Goal: Information Seeking & Learning: Learn about a topic

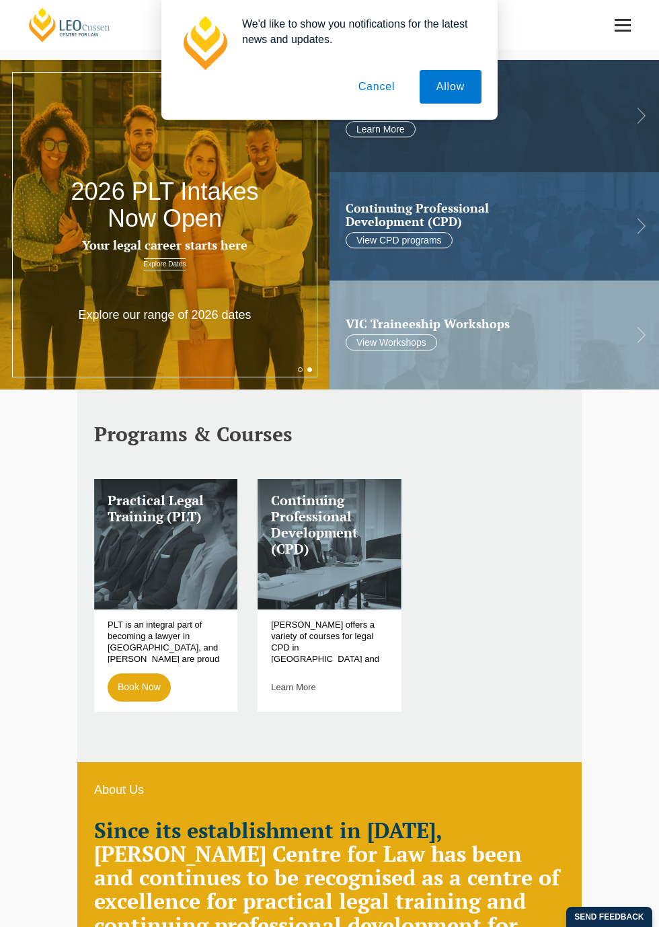
click at [412, 104] on button "Cancel" at bounding box center [377, 87] width 71 height 34
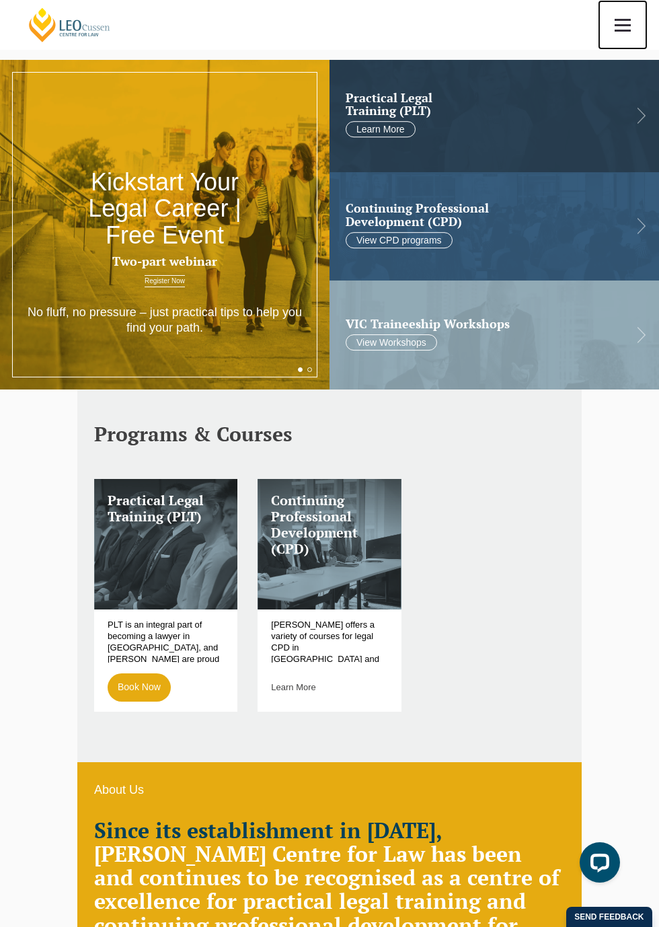
click at [623, 30] on span at bounding box center [623, 31] width 16 height 2
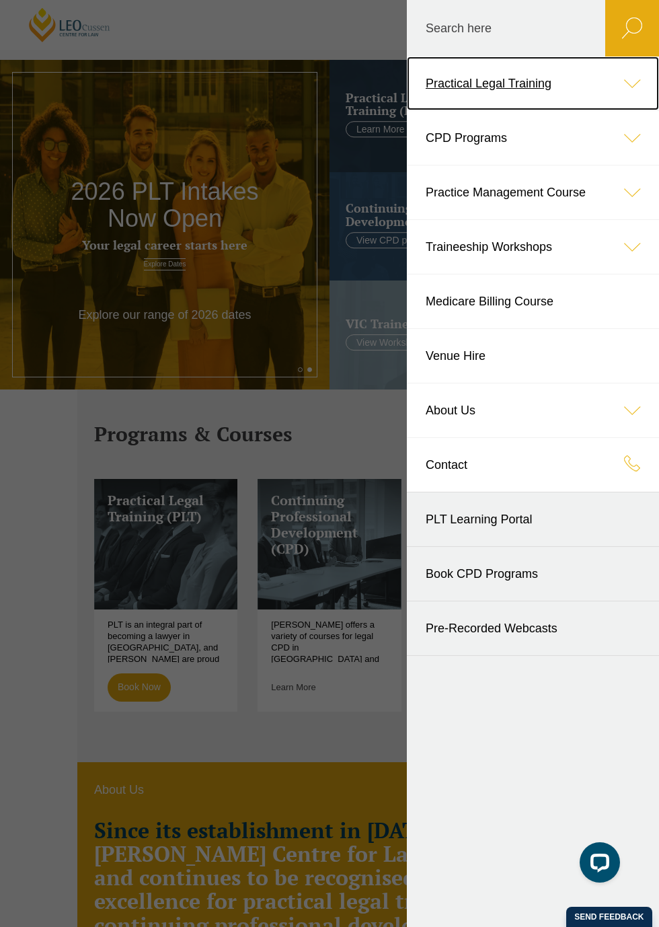
click at [636, 80] on icon at bounding box center [632, 83] width 54 height 54
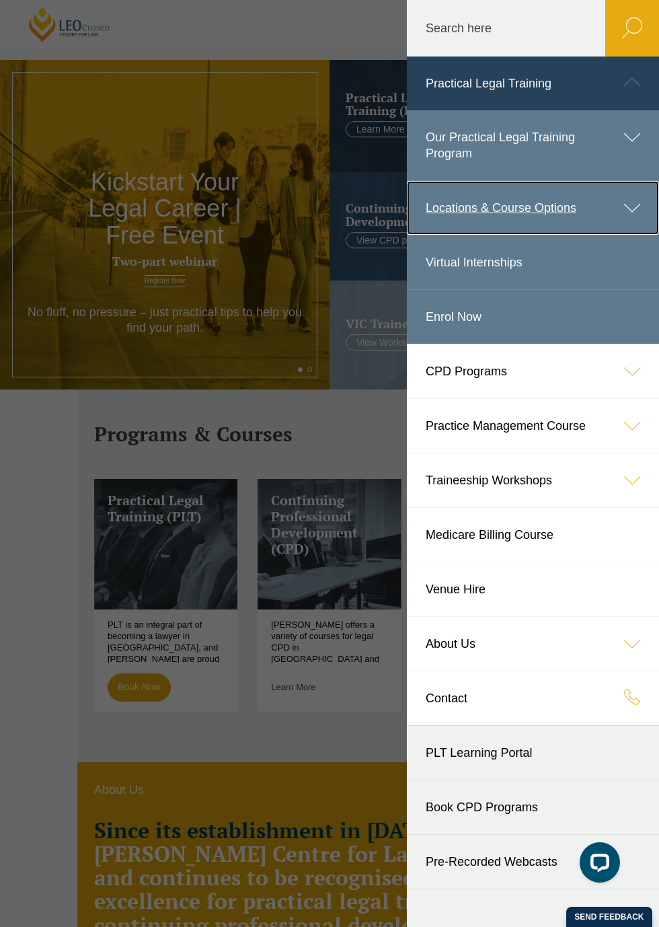
click at [555, 211] on link "Locations & Course Options" at bounding box center [533, 208] width 252 height 54
click at [640, 202] on icon at bounding box center [632, 208] width 54 height 54
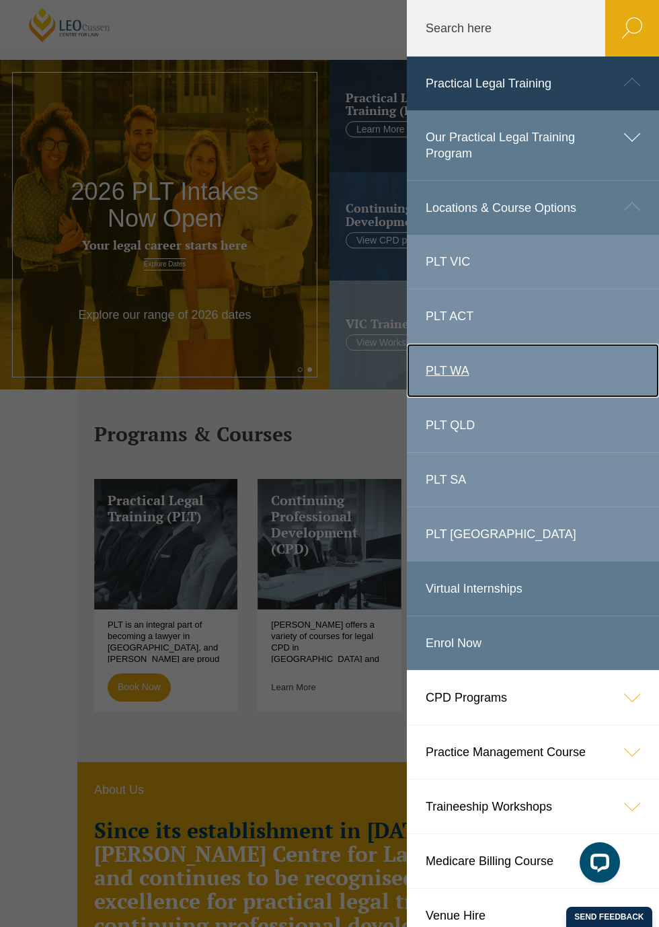
click at [505, 376] on link "PLT WA" at bounding box center [533, 371] width 252 height 54
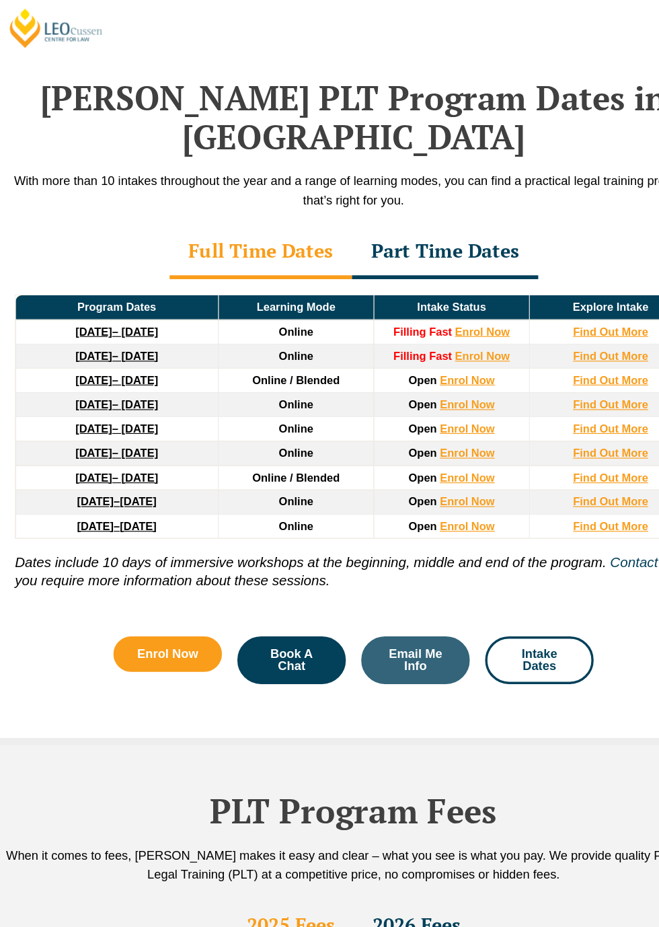
click at [422, 221] on div "Part Time Dates" at bounding box center [409, 220] width 163 height 47
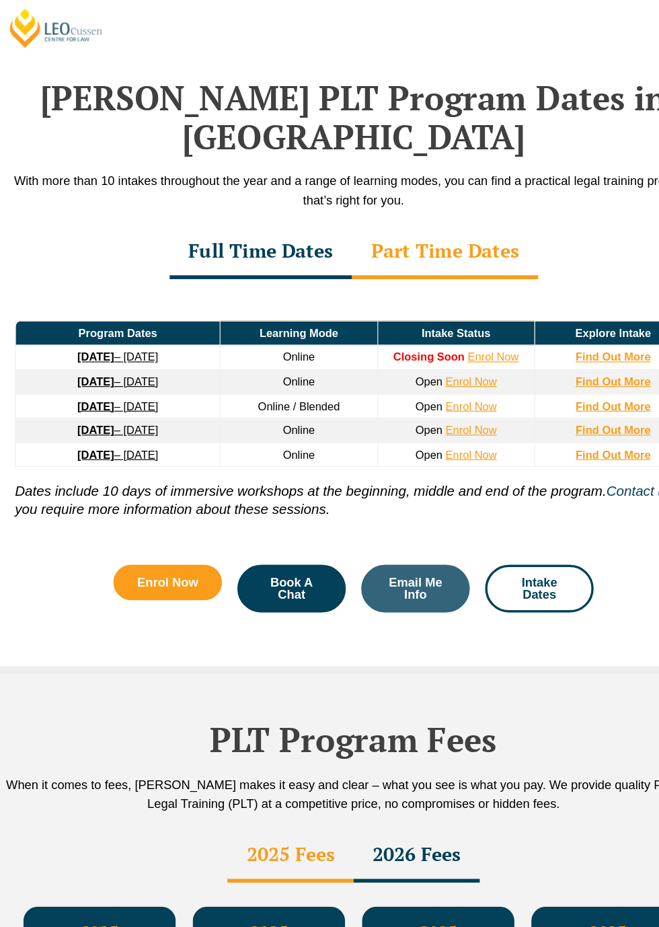
click at [221, 229] on div "Full Time Dates" at bounding box center [248, 220] width 159 height 47
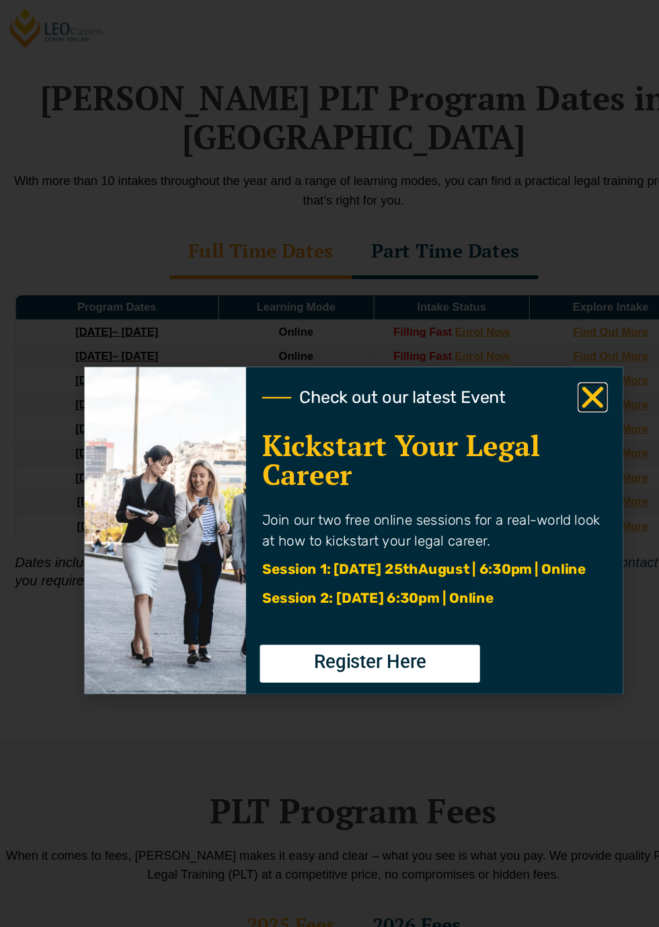
click at [534, 357] on icon "Close" at bounding box center [538, 347] width 26 height 26
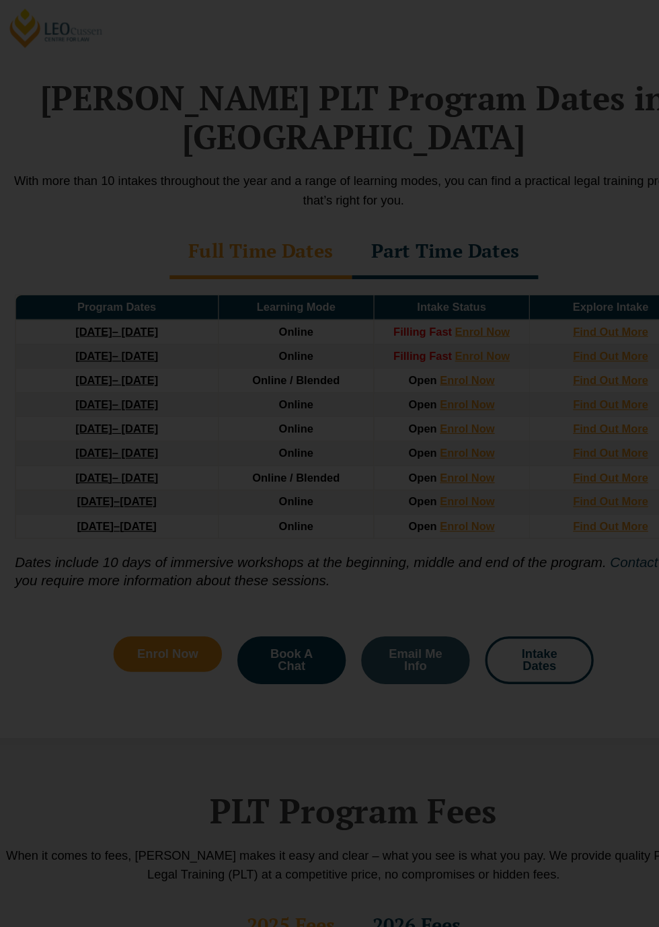
click at [537, 353] on icon "Close" at bounding box center [538, 347] width 26 height 26
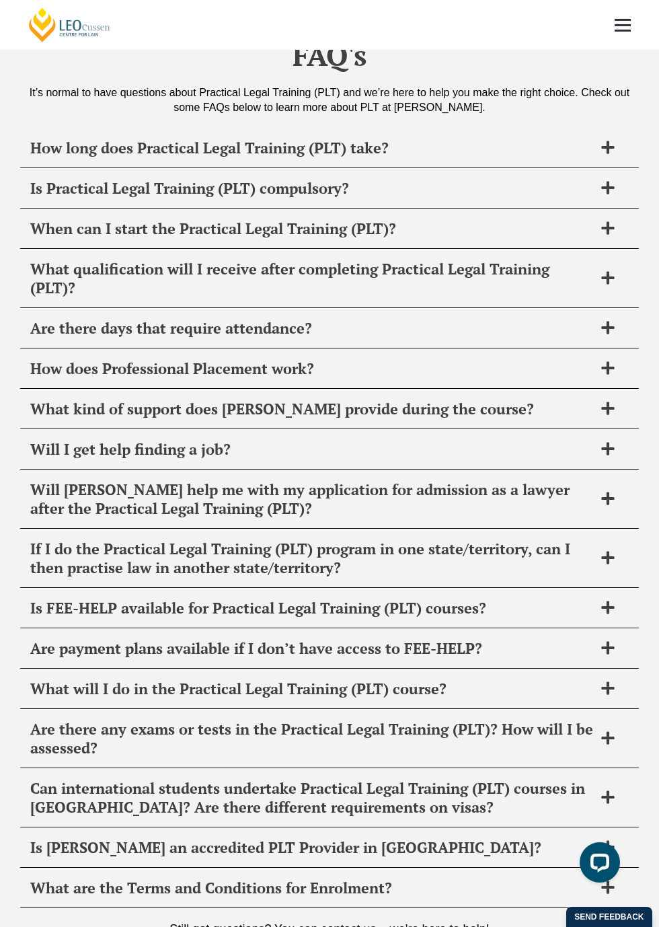
scroll to position [6426, 0]
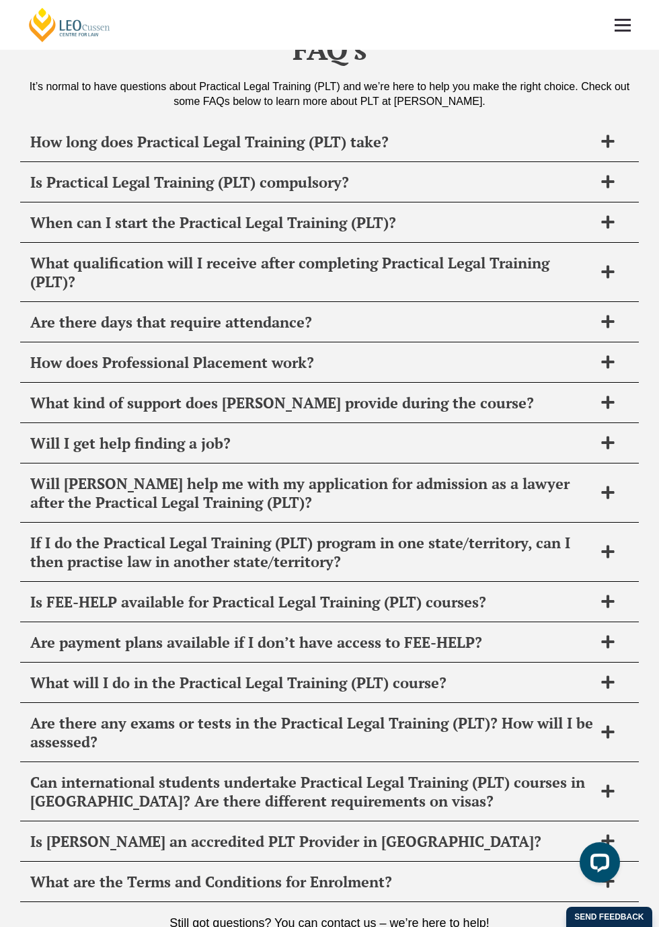
click at [614, 328] on icon at bounding box center [607, 321] width 13 height 13
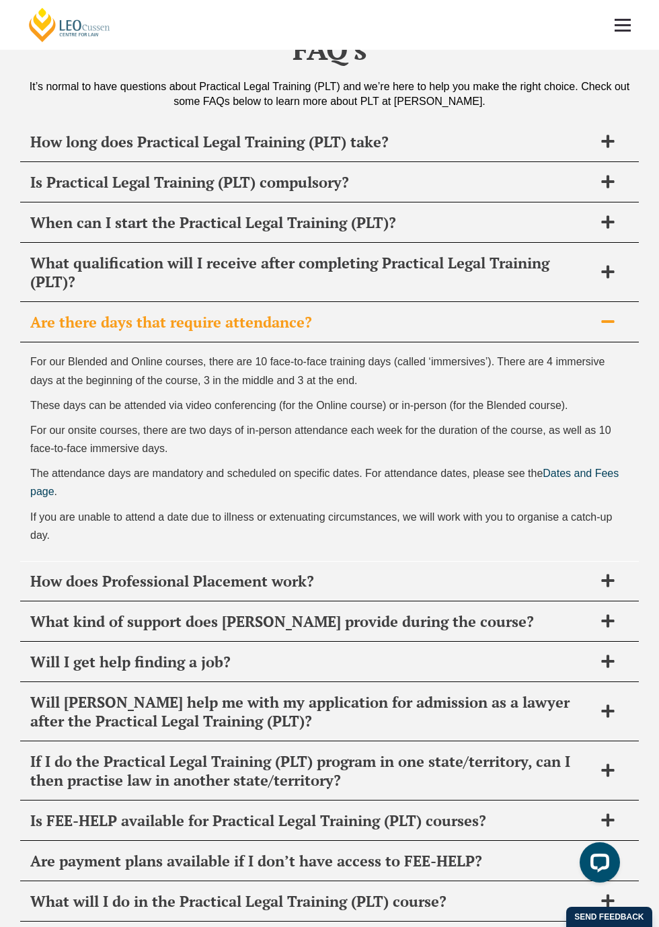
click at [614, 323] on icon at bounding box center [607, 321] width 13 height 3
click at [611, 320] on icon at bounding box center [607, 321] width 13 height 3
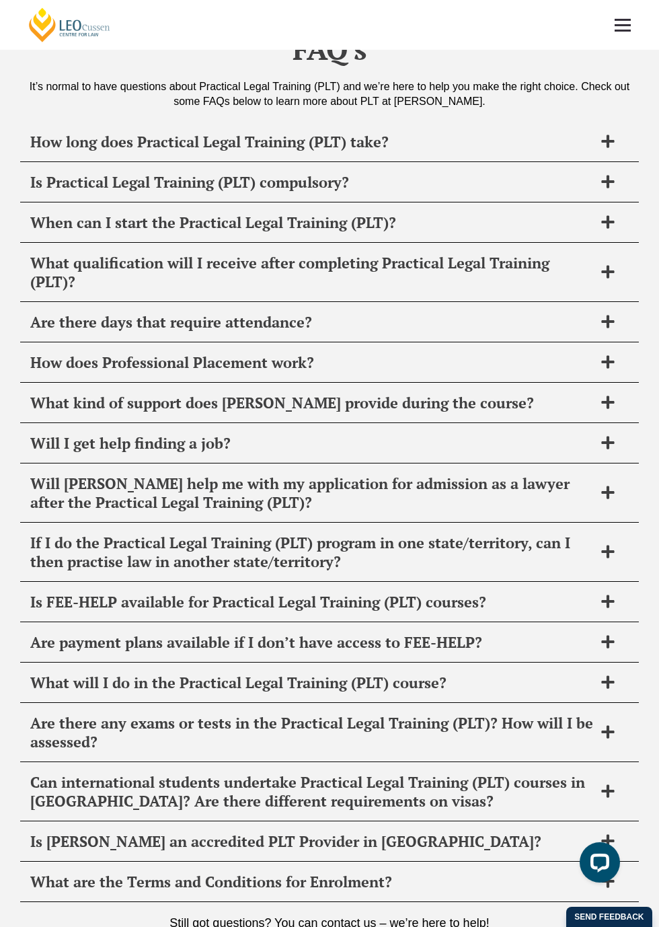
click at [609, 355] on icon at bounding box center [607, 361] width 13 height 13
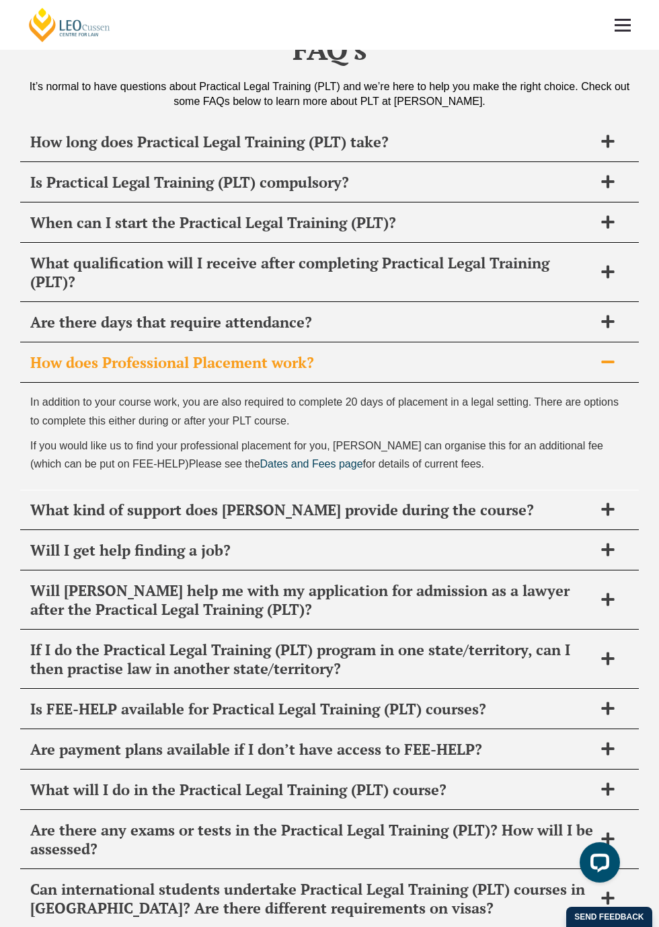
click at [614, 363] on icon at bounding box center [607, 361] width 13 height 3
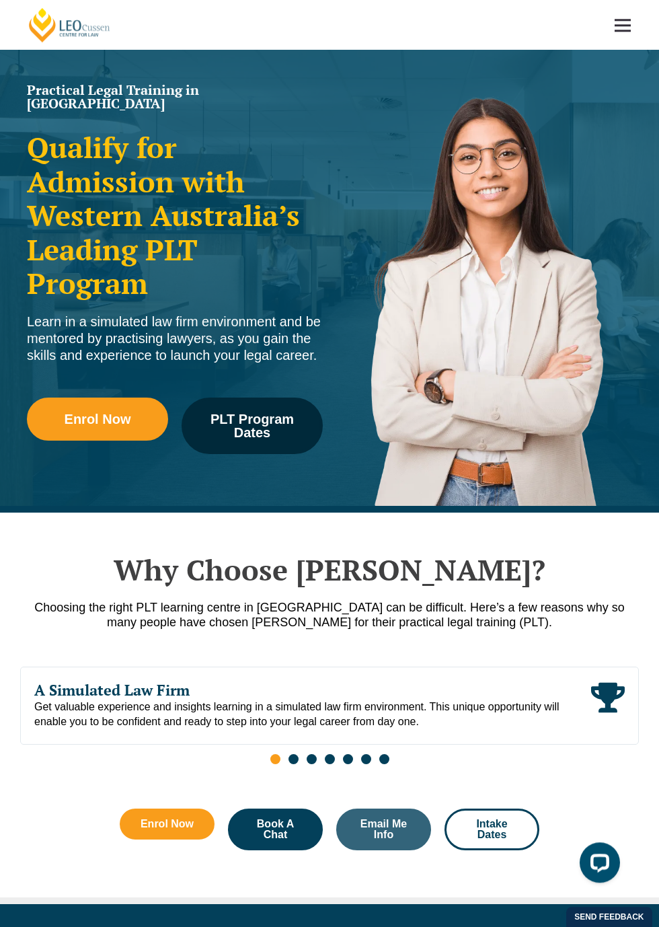
scroll to position [0, 0]
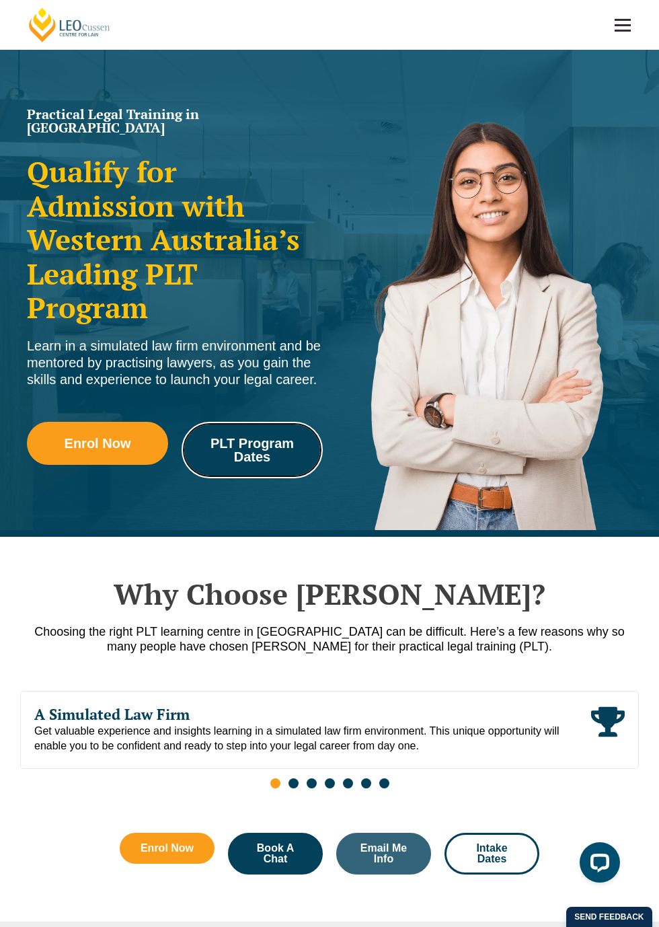
click at [242, 449] on span "PLT Program Dates" at bounding box center [252, 449] width 122 height 27
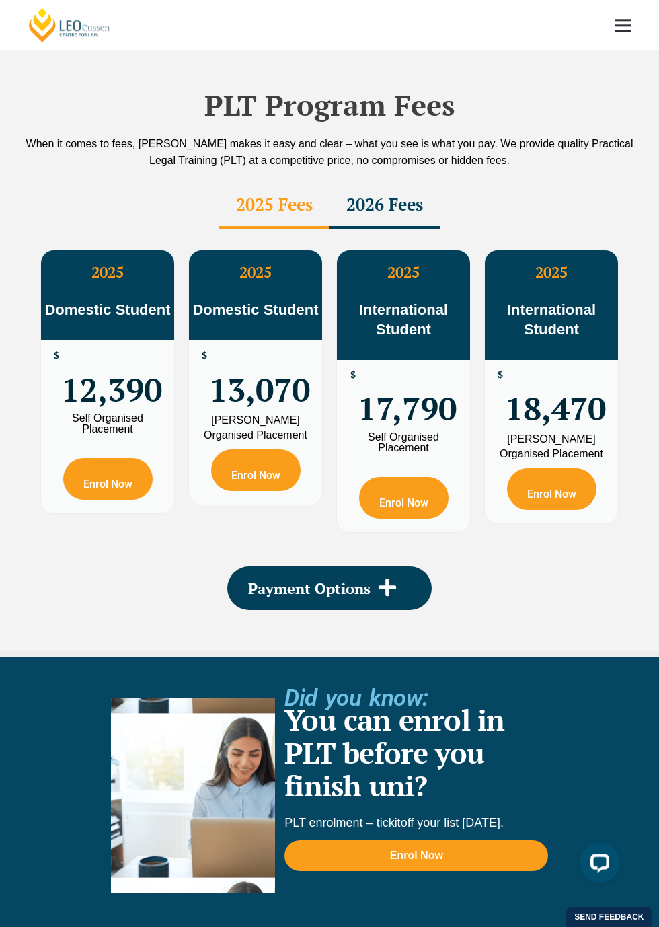
scroll to position [2142, 0]
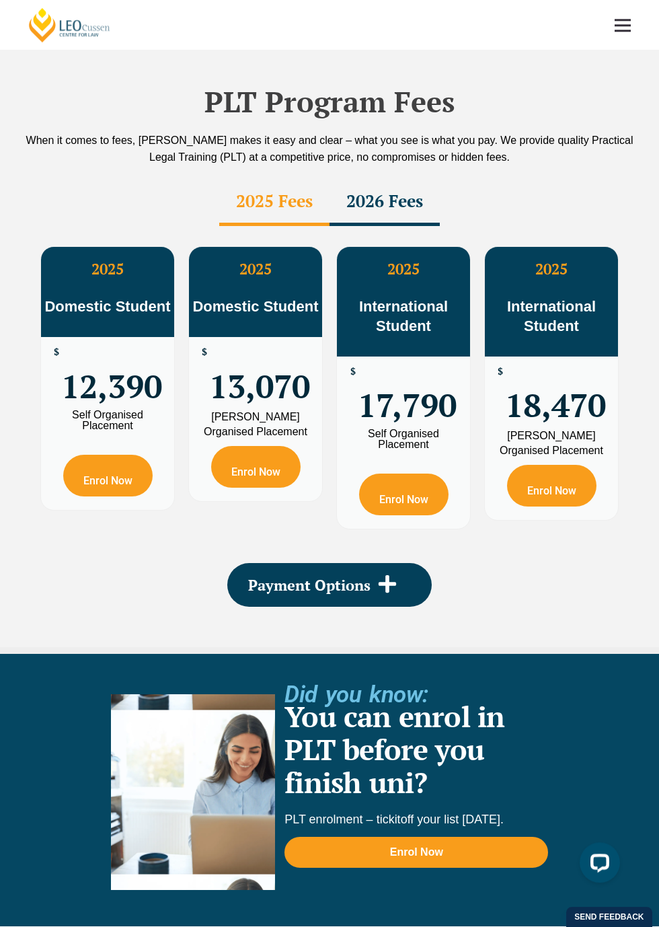
click at [265, 588] on span "Payment Options" at bounding box center [309, 585] width 122 height 15
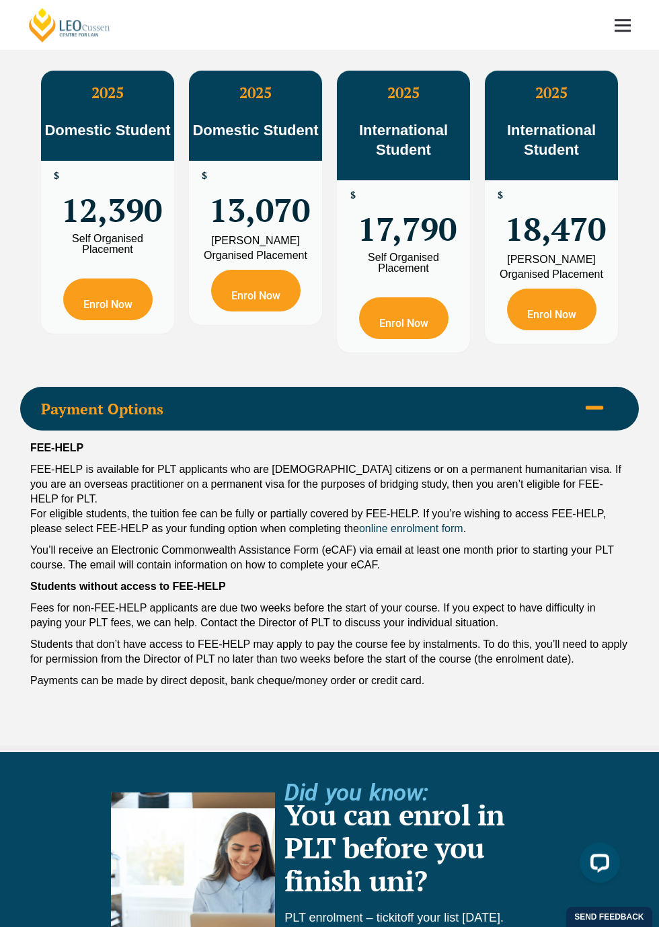
scroll to position [2310, 0]
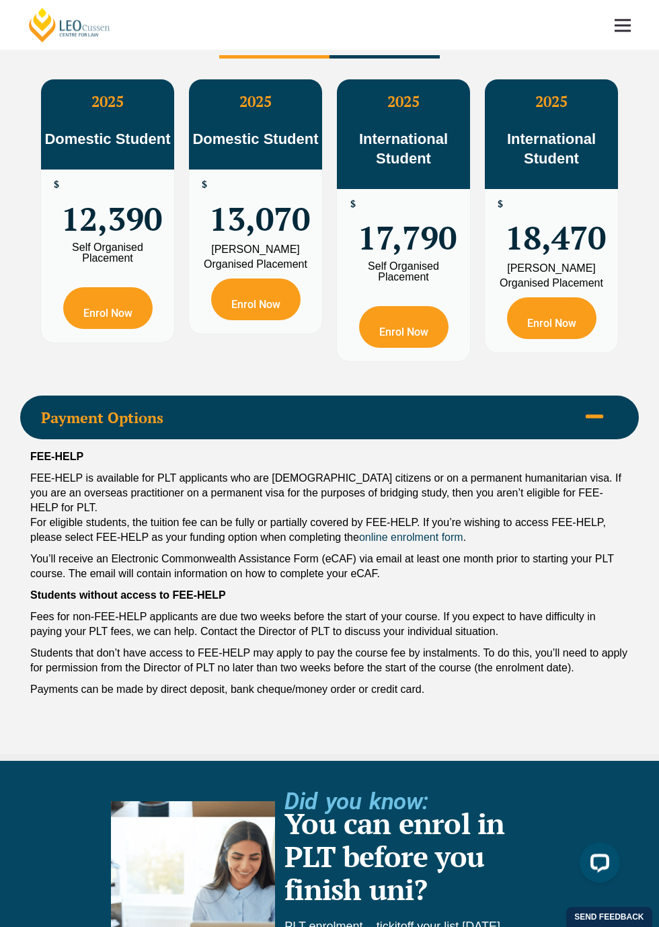
click at [603, 419] on icon at bounding box center [594, 417] width 17 height 4
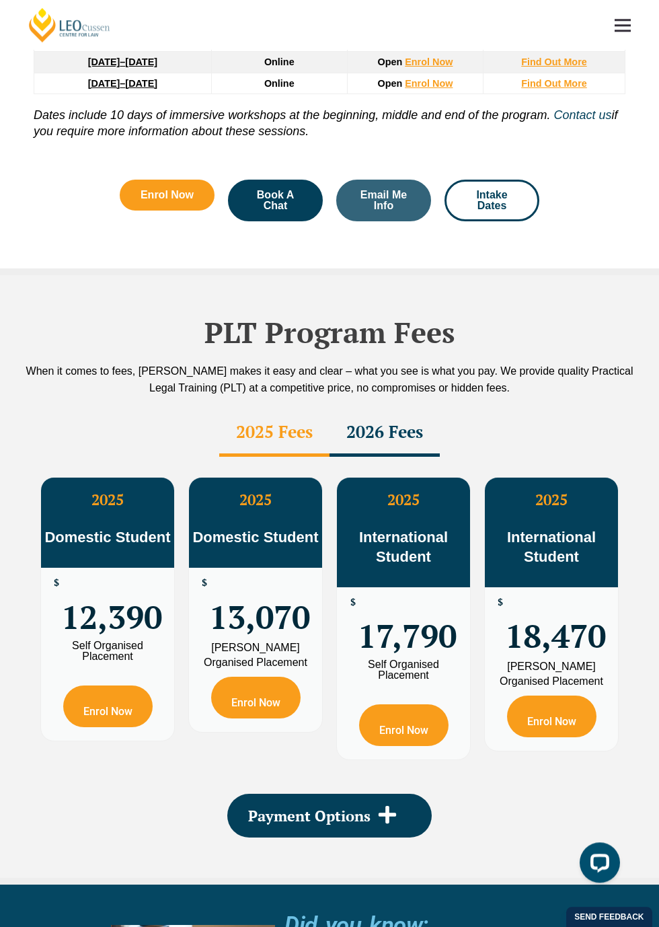
scroll to position [1913, 0]
